Goal: Task Accomplishment & Management: Manage account settings

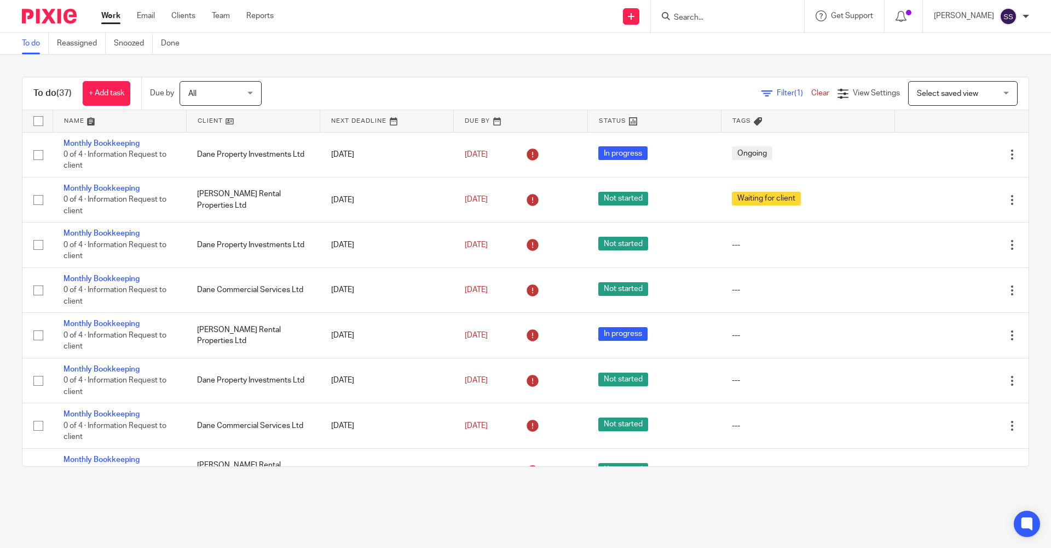
click at [689, 18] on input "Search" at bounding box center [722, 18] width 99 height 10
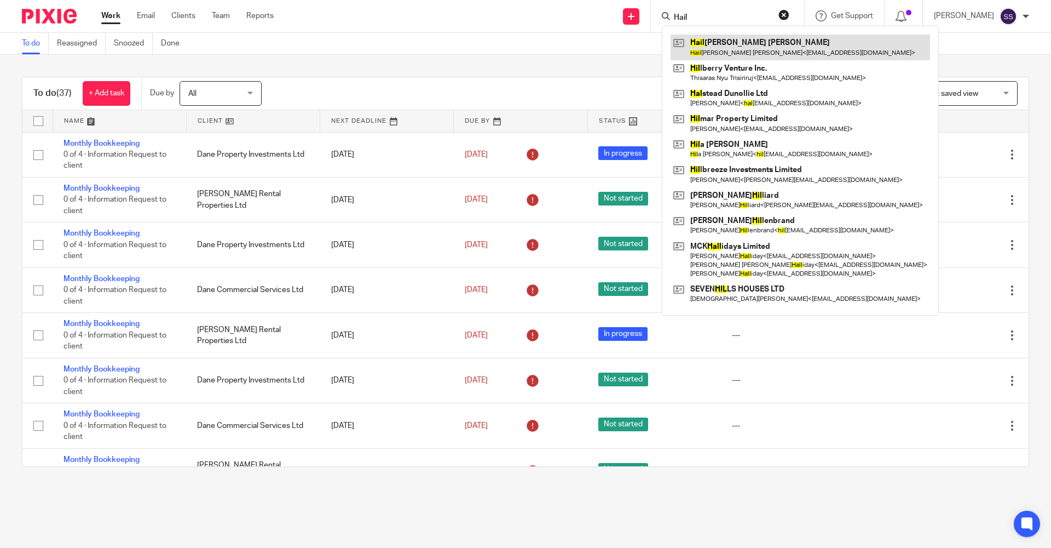
type input "Hail"
click at [723, 52] on link at bounding box center [801, 46] width 260 height 25
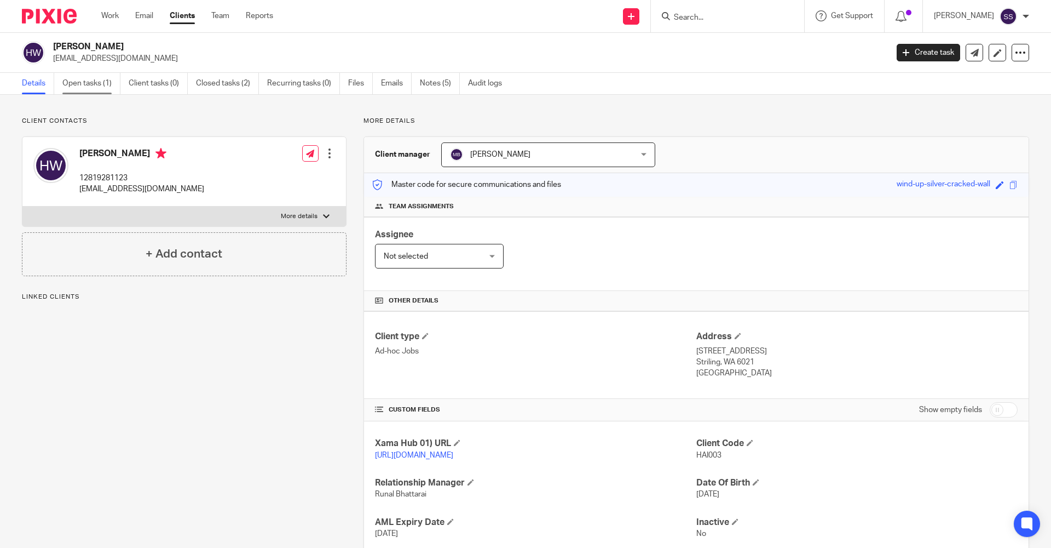
click at [106, 88] on link "Open tasks (1)" at bounding box center [91, 83] width 58 height 21
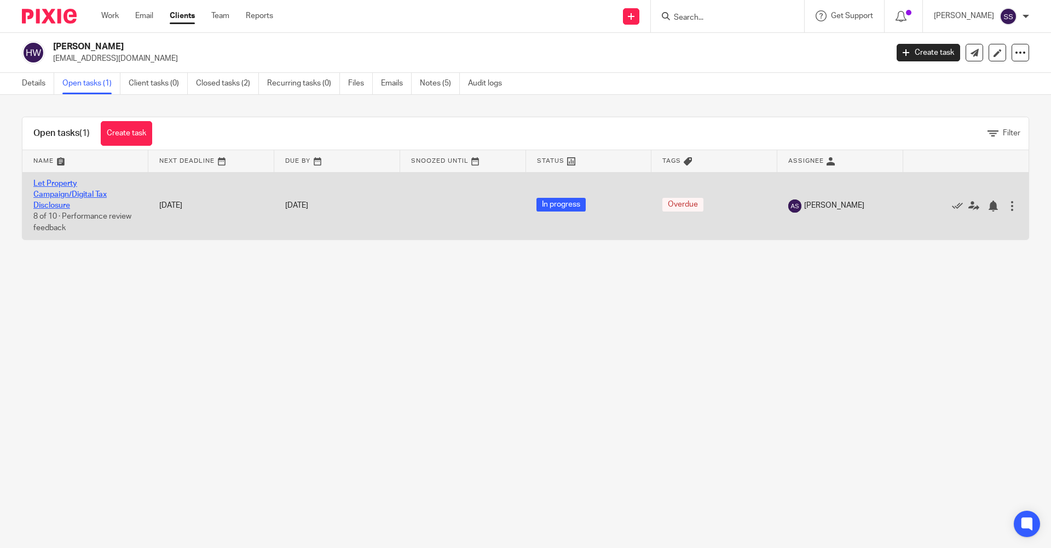
click at [67, 193] on link "Let Property Campaign/Digital Tax Disclosure" at bounding box center [69, 195] width 73 height 30
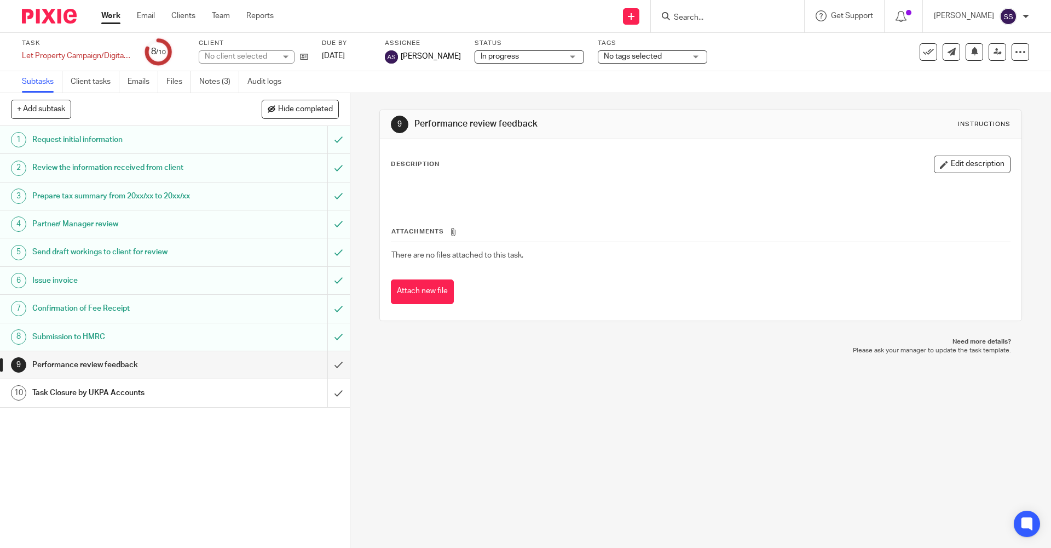
click at [622, 57] on span "No tags selected" at bounding box center [633, 57] width 58 height 8
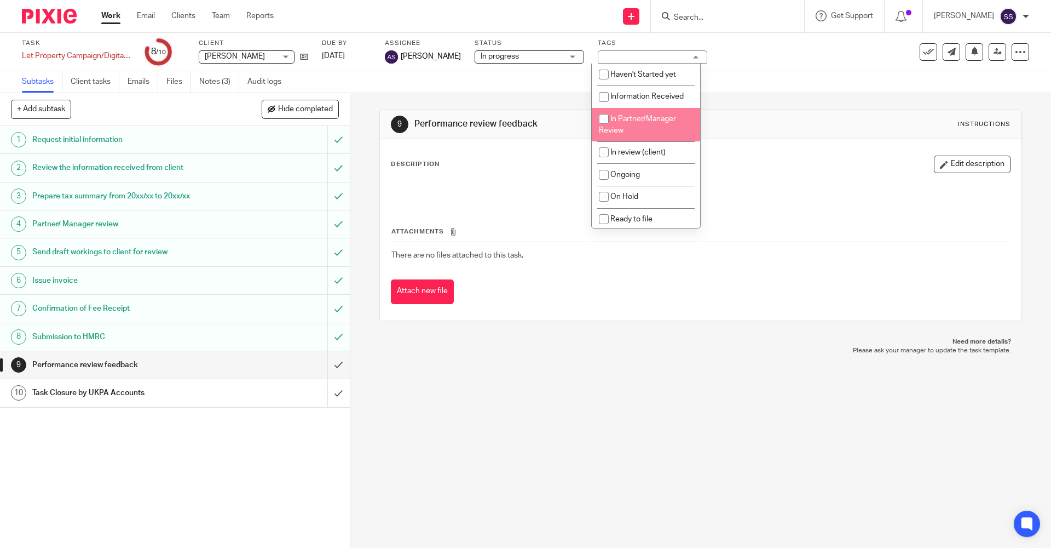
scroll to position [237, 0]
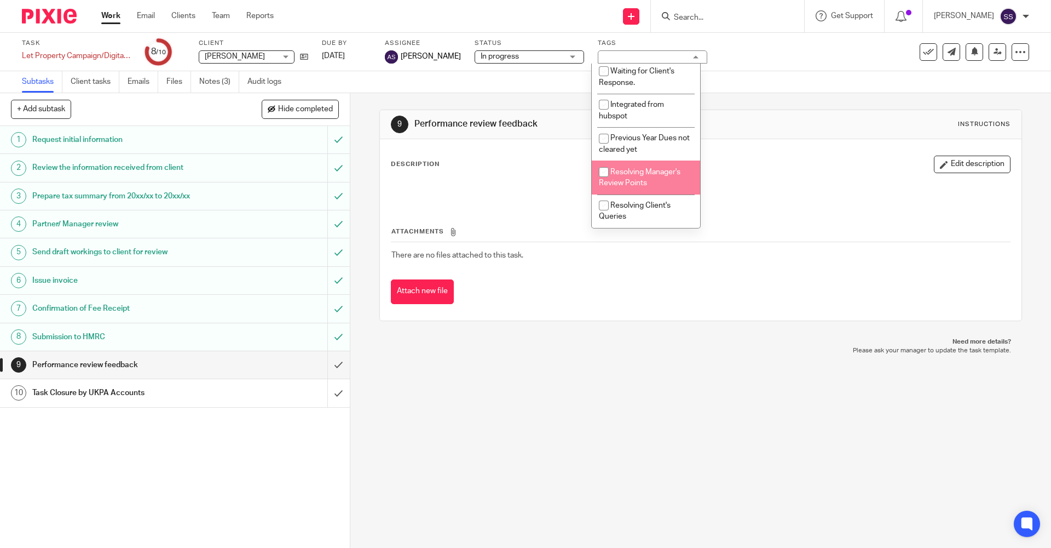
click at [630, 450] on div "9 Performance review feedback Instructions Description Edit description Attachm…" at bounding box center [700, 320] width 701 height 454
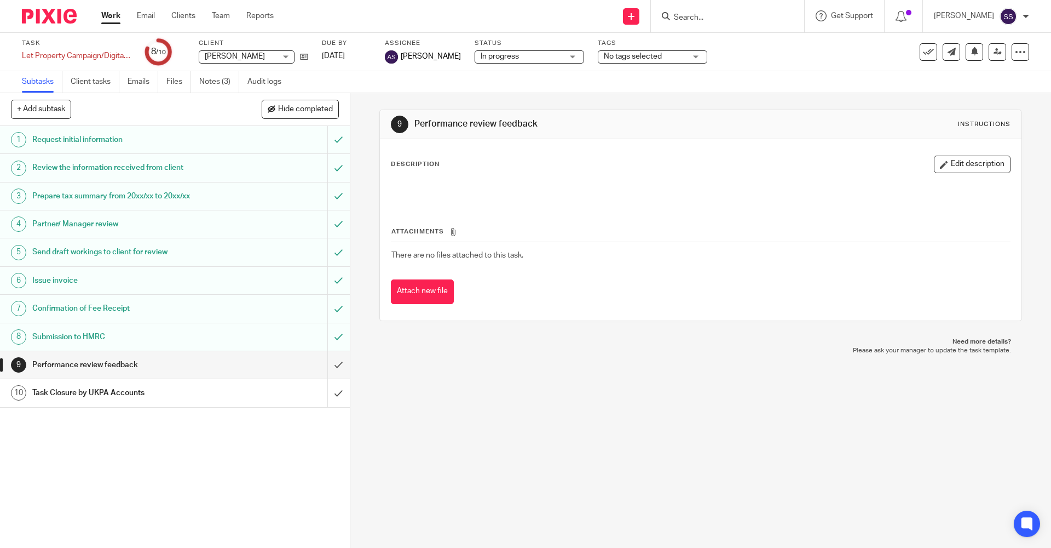
click at [107, 17] on link "Work" at bounding box center [110, 15] width 19 height 11
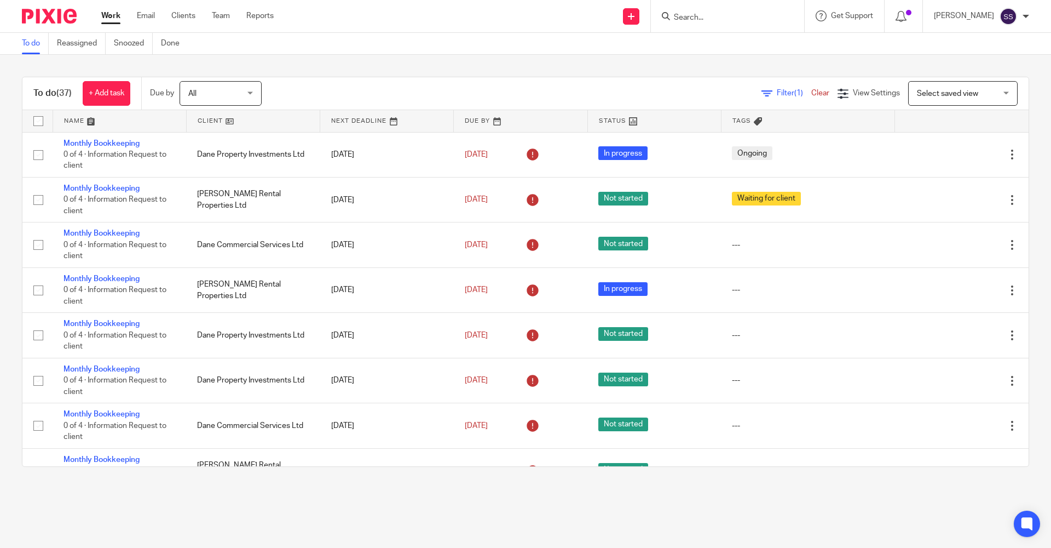
click at [708, 16] on input "Search" at bounding box center [722, 18] width 99 height 10
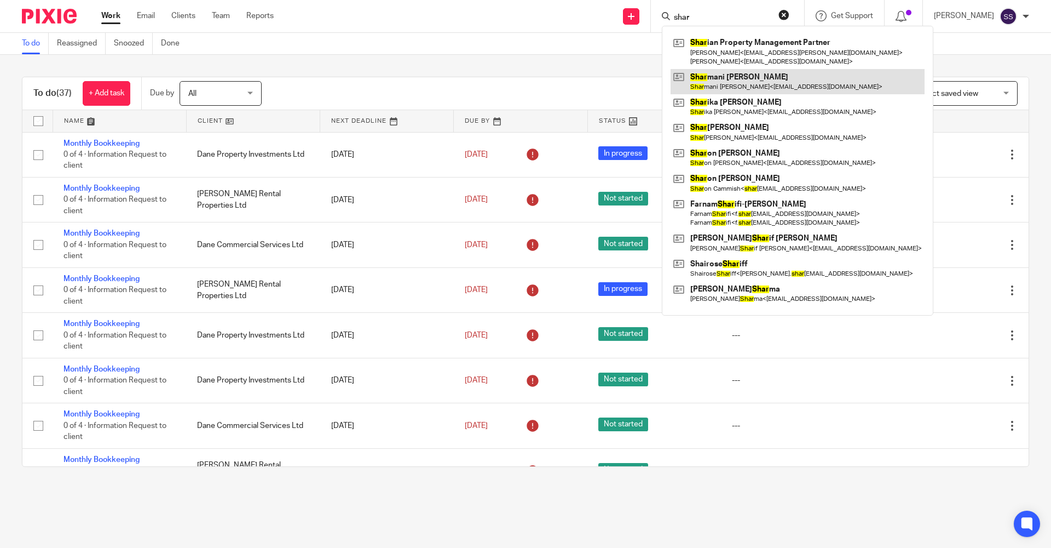
type input "shar"
click at [711, 85] on link at bounding box center [798, 81] width 254 height 25
click at [707, 84] on link at bounding box center [798, 81] width 254 height 25
click at [700, 81] on link at bounding box center [798, 81] width 254 height 25
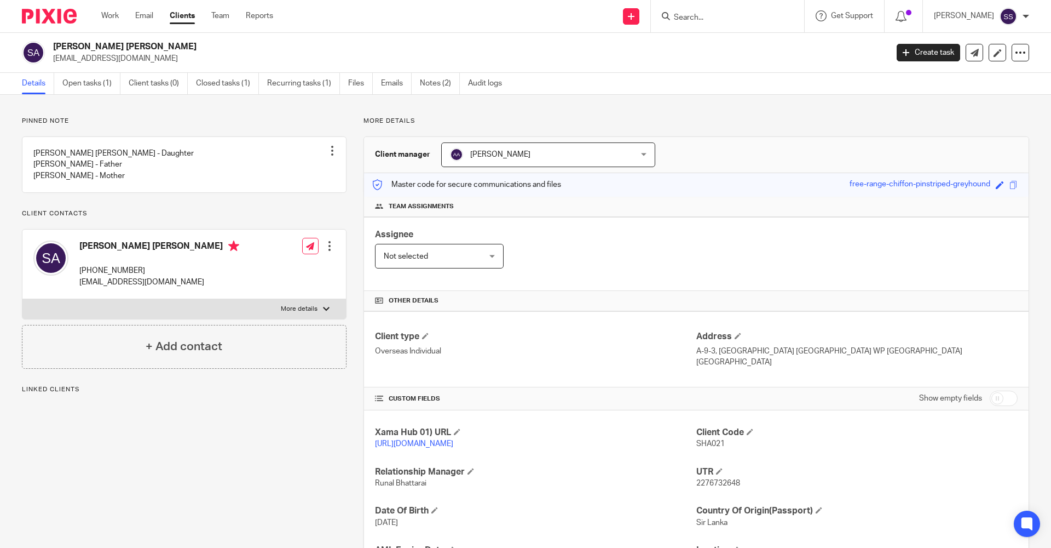
drag, startPoint x: 371, startPoint y: 350, endPoint x: 444, endPoint y: 358, distance: 72.7
click at [444, 358] on div "Client type Overseas Individual Address A-9-3, [GEOGRAPHIC_DATA] WP [GEOGRAPHIC…" at bounding box center [696, 349] width 665 height 76
drag, startPoint x: 444, startPoint y: 358, endPoint x: 590, endPoint y: 369, distance: 147.1
click at [590, 367] on div "Client type Overseas Individual" at bounding box center [535, 349] width 321 height 37
drag, startPoint x: 684, startPoint y: 373, endPoint x: 723, endPoint y: 375, distance: 39.5
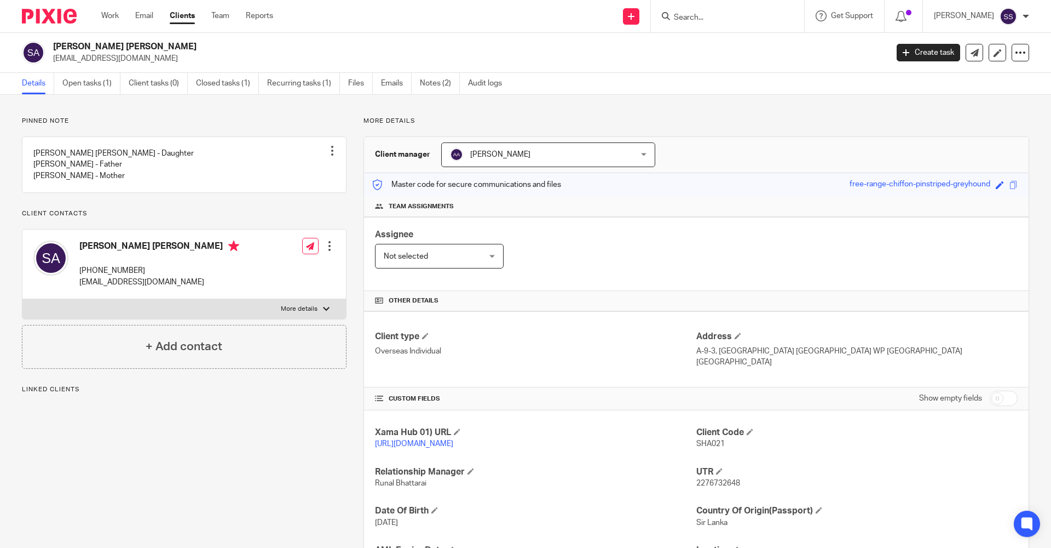
click at [723, 375] on div "Client type Overseas Individual Address A-9-3, [GEOGRAPHIC_DATA] WP [GEOGRAPHIC…" at bounding box center [696, 349] width 665 height 76
